Goal: Information Seeking & Learning: Stay updated

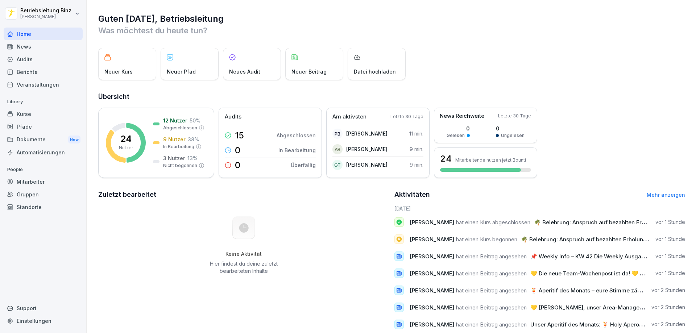
click at [16, 48] on div "News" at bounding box center [43, 46] width 79 height 13
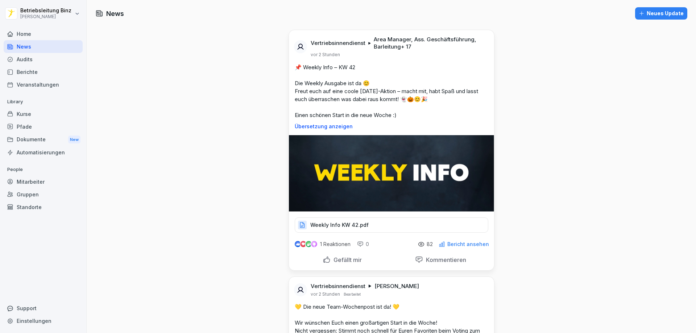
click at [46, 34] on div "Home" at bounding box center [43, 34] width 79 height 13
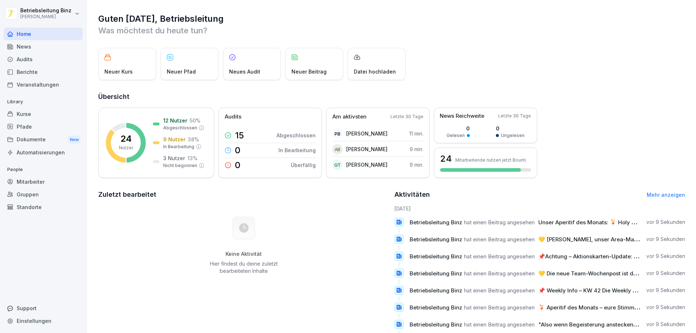
click at [18, 47] on div "News" at bounding box center [43, 46] width 79 height 13
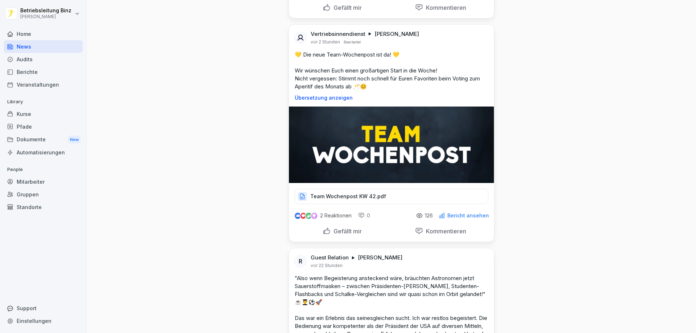
scroll to position [254, 0]
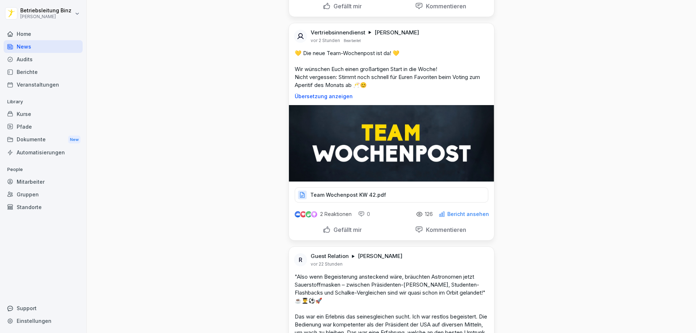
click at [345, 191] on div "Team Wochenpost KW 42.pdf" at bounding box center [392, 195] width 194 height 15
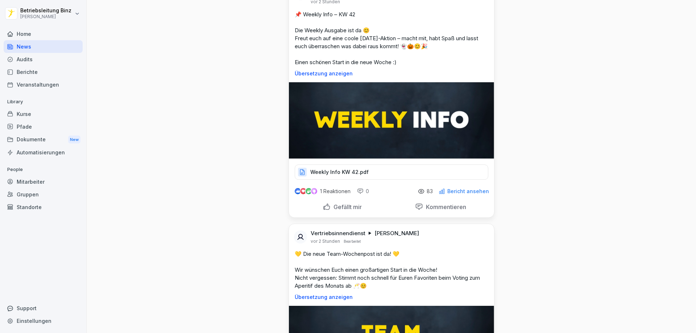
scroll to position [36, 0]
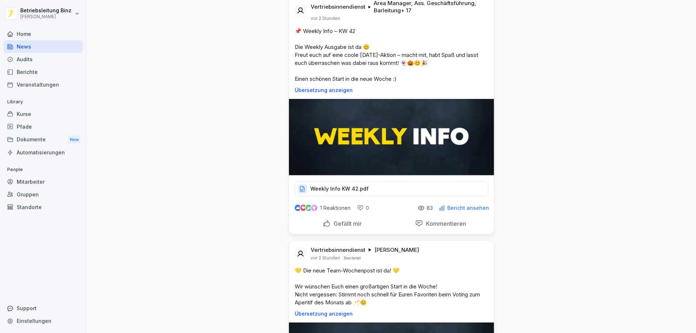
click at [362, 186] on p "Weekly Info KW 42.pdf" at bounding box center [339, 188] width 58 height 7
